Goal: Information Seeking & Learning: Compare options

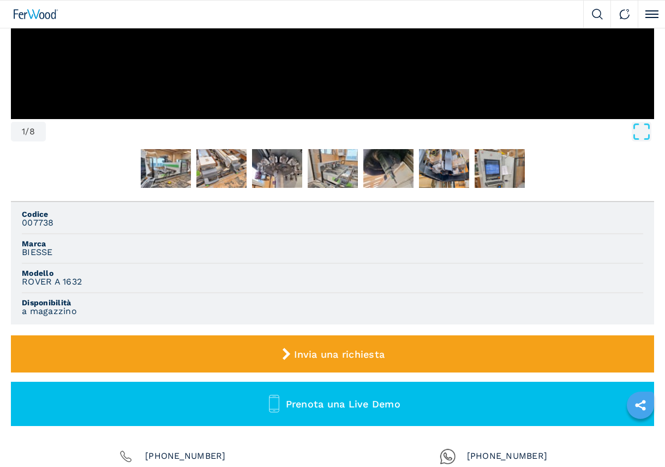
scroll to position [218, 0]
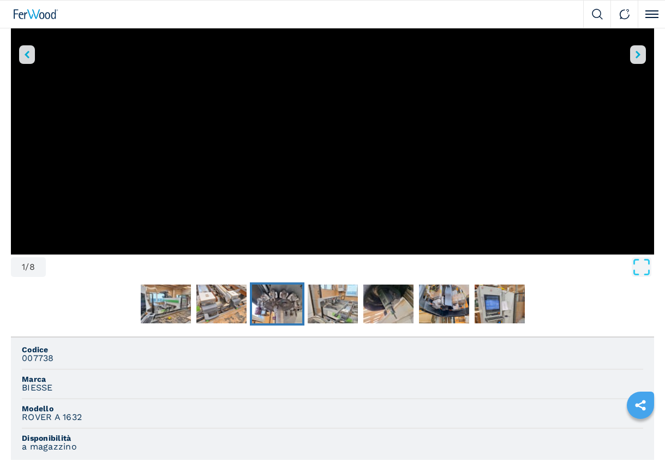
click at [277, 299] on img "Go to Slide 4" at bounding box center [277, 303] width 50 height 39
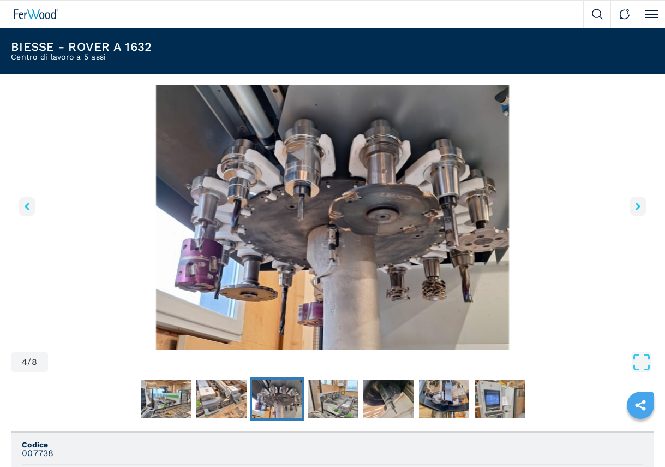
scroll to position [14, 0]
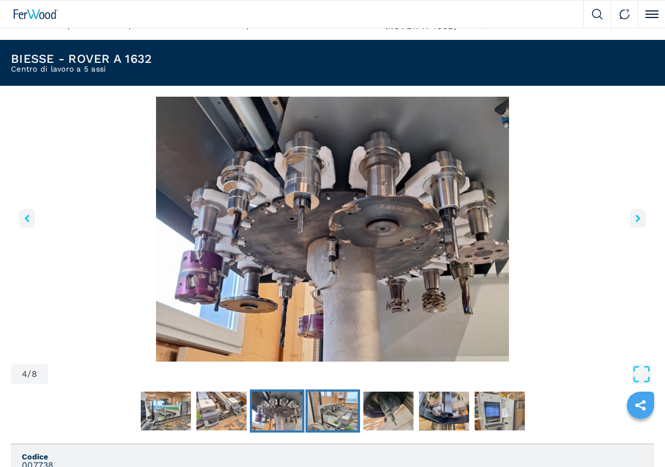
click at [335, 422] on img "Go to Slide 5" at bounding box center [333, 410] width 50 height 39
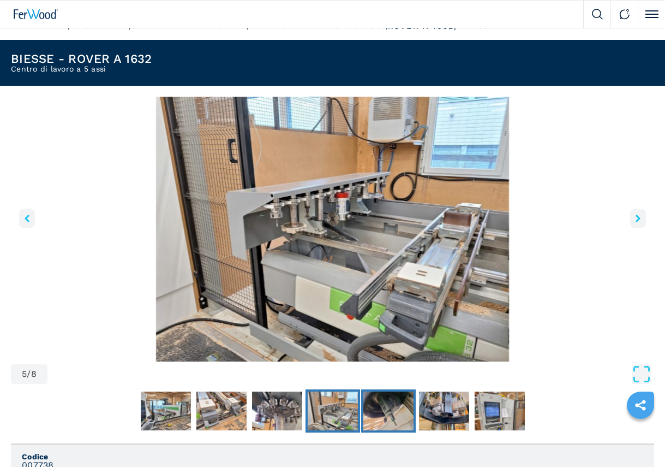
click at [389, 419] on img "Go to Slide 6" at bounding box center [389, 410] width 50 height 39
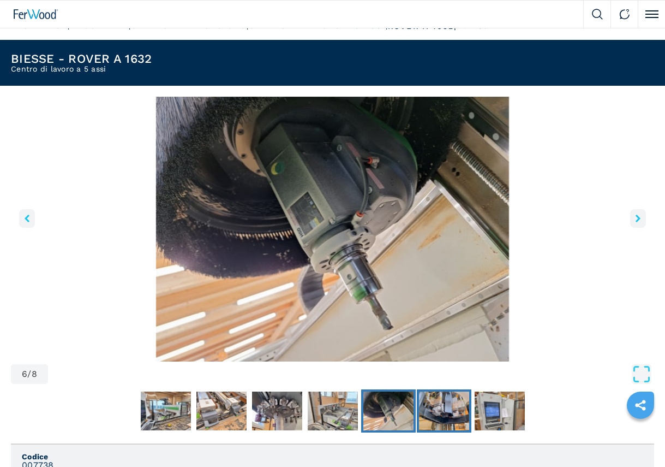
click at [437, 408] on img "Go to Slide 7" at bounding box center [444, 410] width 50 height 39
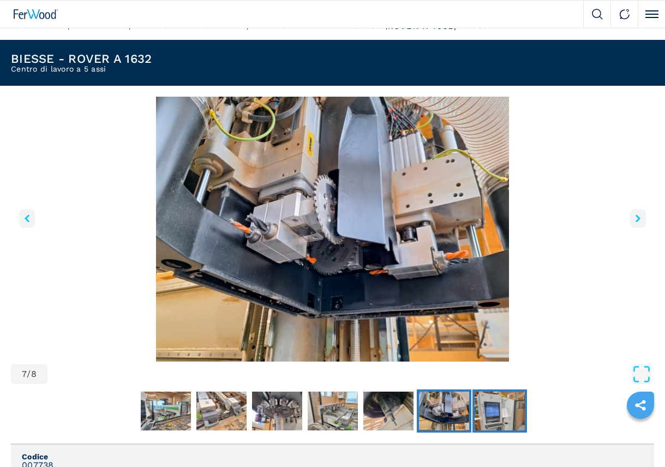
click at [501, 409] on img "Go to Slide 8" at bounding box center [500, 410] width 50 height 39
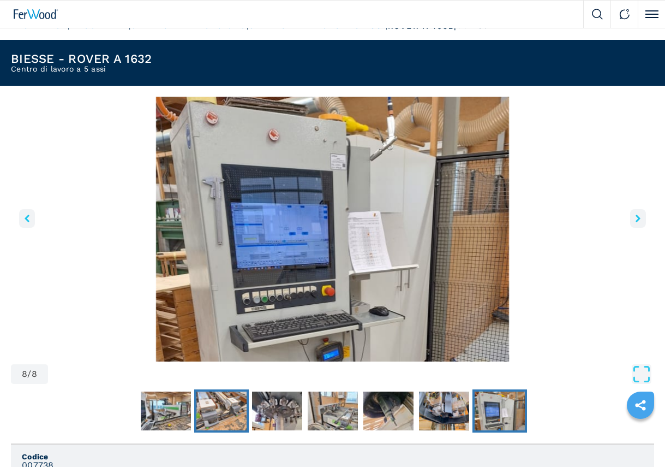
click at [220, 404] on img "Go to Slide 3" at bounding box center [222, 410] width 50 height 39
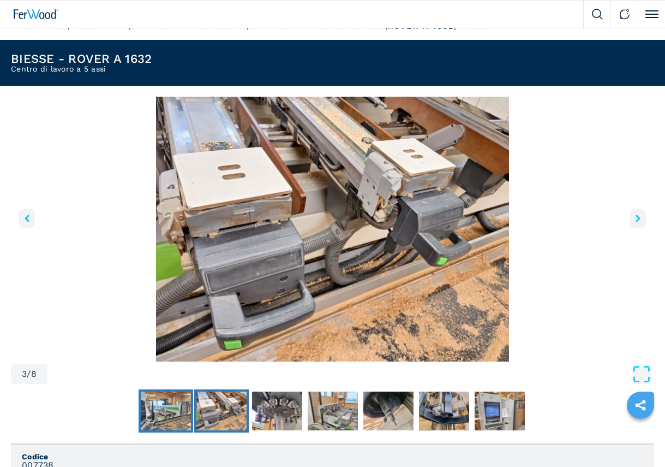
click at [160, 418] on img "Go to Slide 2" at bounding box center [166, 410] width 50 height 39
